Goal: Use online tool/utility: Utilize a website feature to perform a specific function

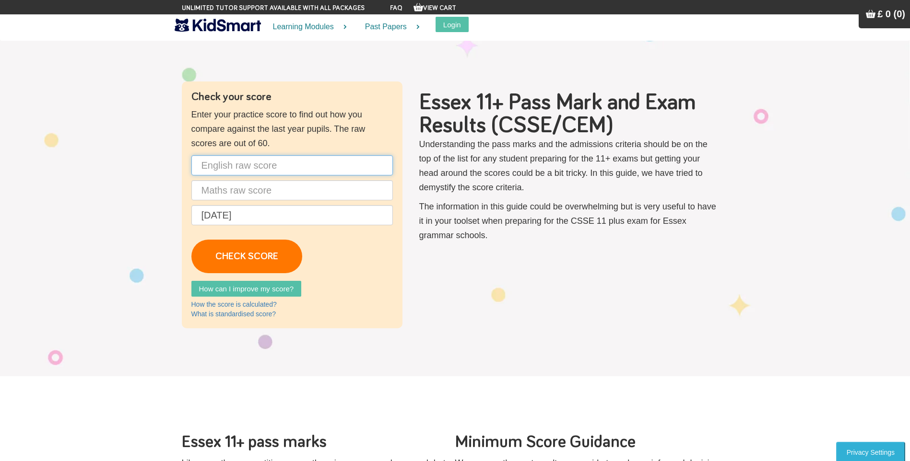
click at [238, 166] on input "text" at bounding box center [291, 165] width 201 height 20
type input "45"
click at [243, 190] on input "text" at bounding box center [291, 190] width 201 height 20
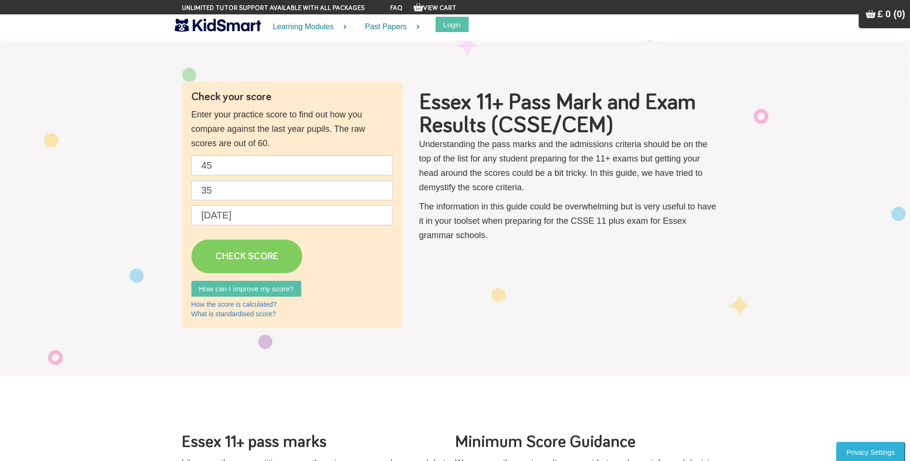
click at [259, 256] on link "CHECK SCORE" at bounding box center [246, 257] width 111 height 34
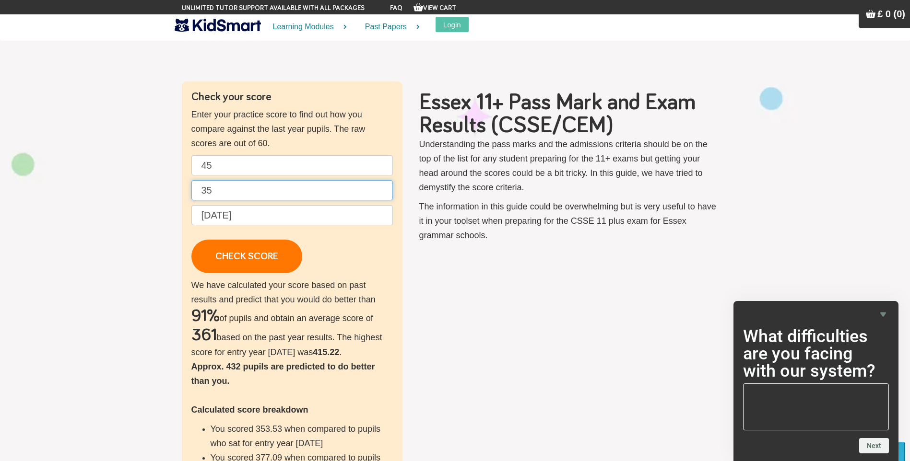
click at [226, 192] on input "35" at bounding box center [291, 190] width 201 height 20
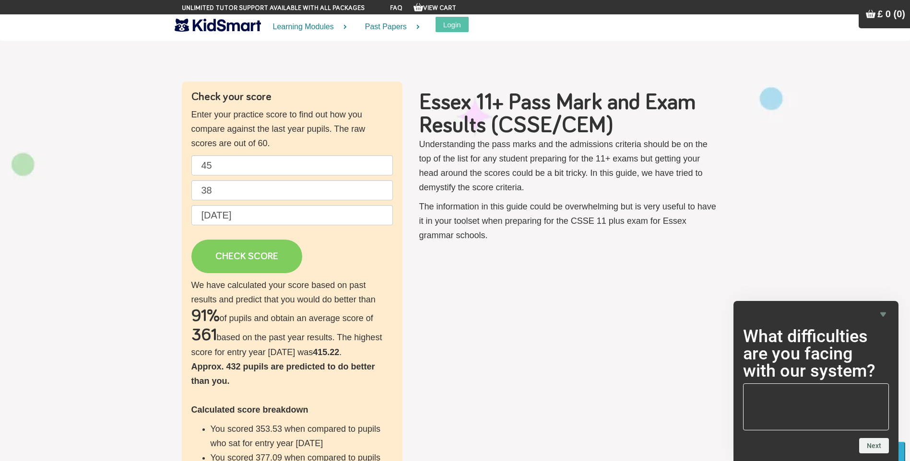
click at [241, 248] on link "CHECK SCORE" at bounding box center [246, 257] width 111 height 34
click at [251, 258] on link "CHECK SCORE" at bounding box center [246, 257] width 111 height 34
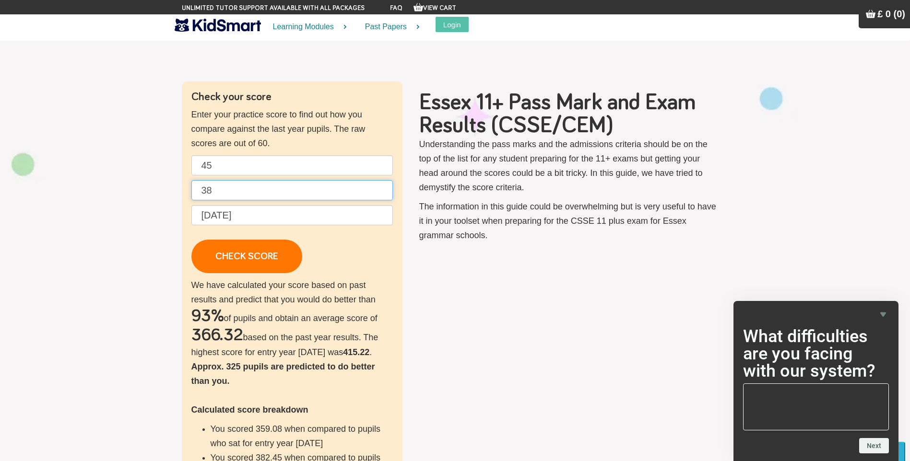
drag, startPoint x: 212, startPoint y: 189, endPoint x: 188, endPoint y: 192, distance: 24.7
click at [188, 192] on div "Check your score Enter your practice score to find out how you compare against …" at bounding box center [292, 344] width 221 height 525
type input "1"
type input "10"
click at [220, 166] on input "45" at bounding box center [291, 165] width 201 height 20
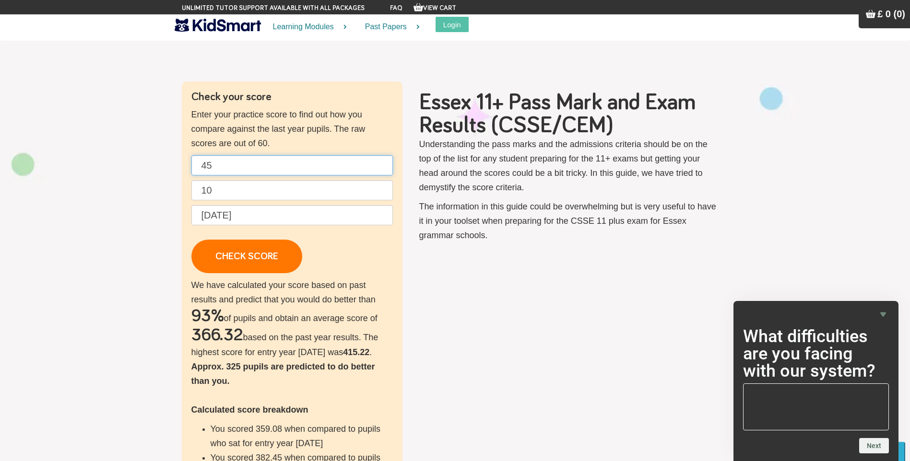
type input "4"
type input "30"
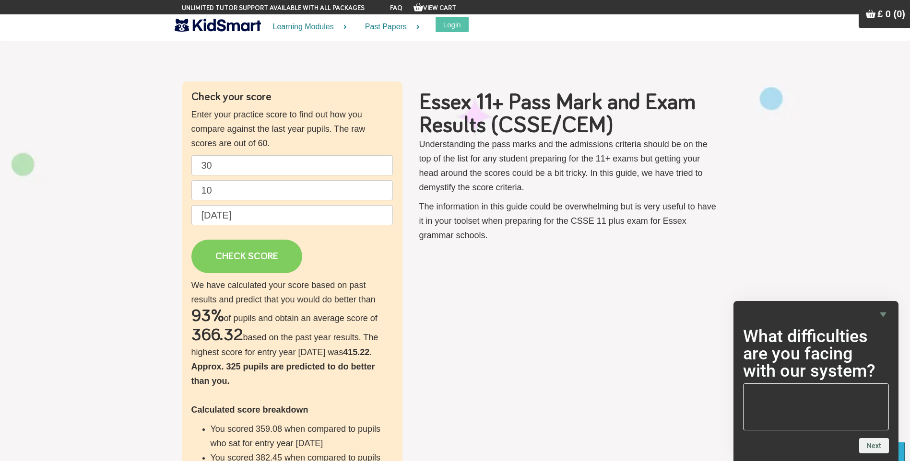
click at [255, 246] on link "CHECK SCORE" at bounding box center [246, 257] width 111 height 34
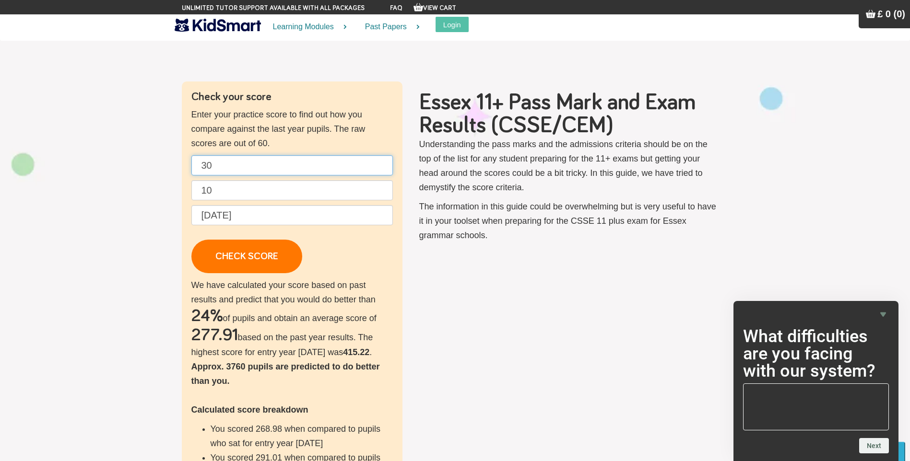
drag, startPoint x: 225, startPoint y: 164, endPoint x: 170, endPoint y: 165, distance: 55.2
click at [170, 165] on section "Check your score Enter your practice score to find out how you compare against …" at bounding box center [455, 344] width 910 height 621
type input "10"
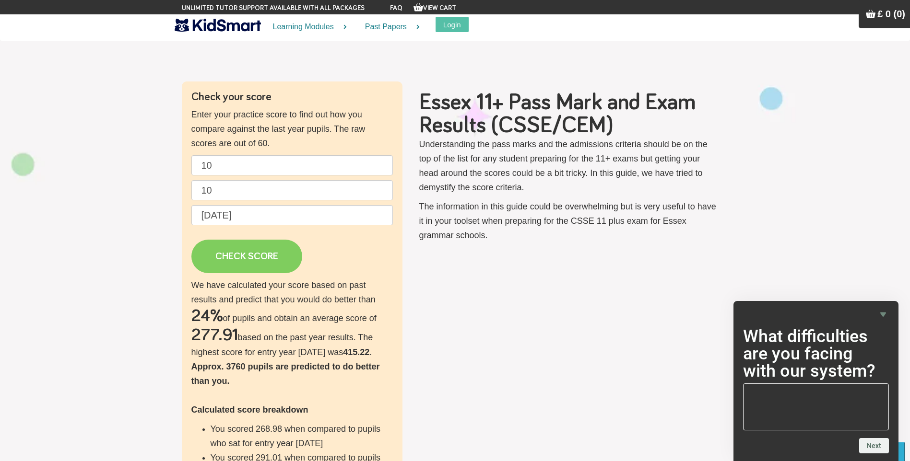
click at [281, 252] on link "CHECK SCORE" at bounding box center [246, 257] width 111 height 34
